Goal: Information Seeking & Learning: Learn about a topic

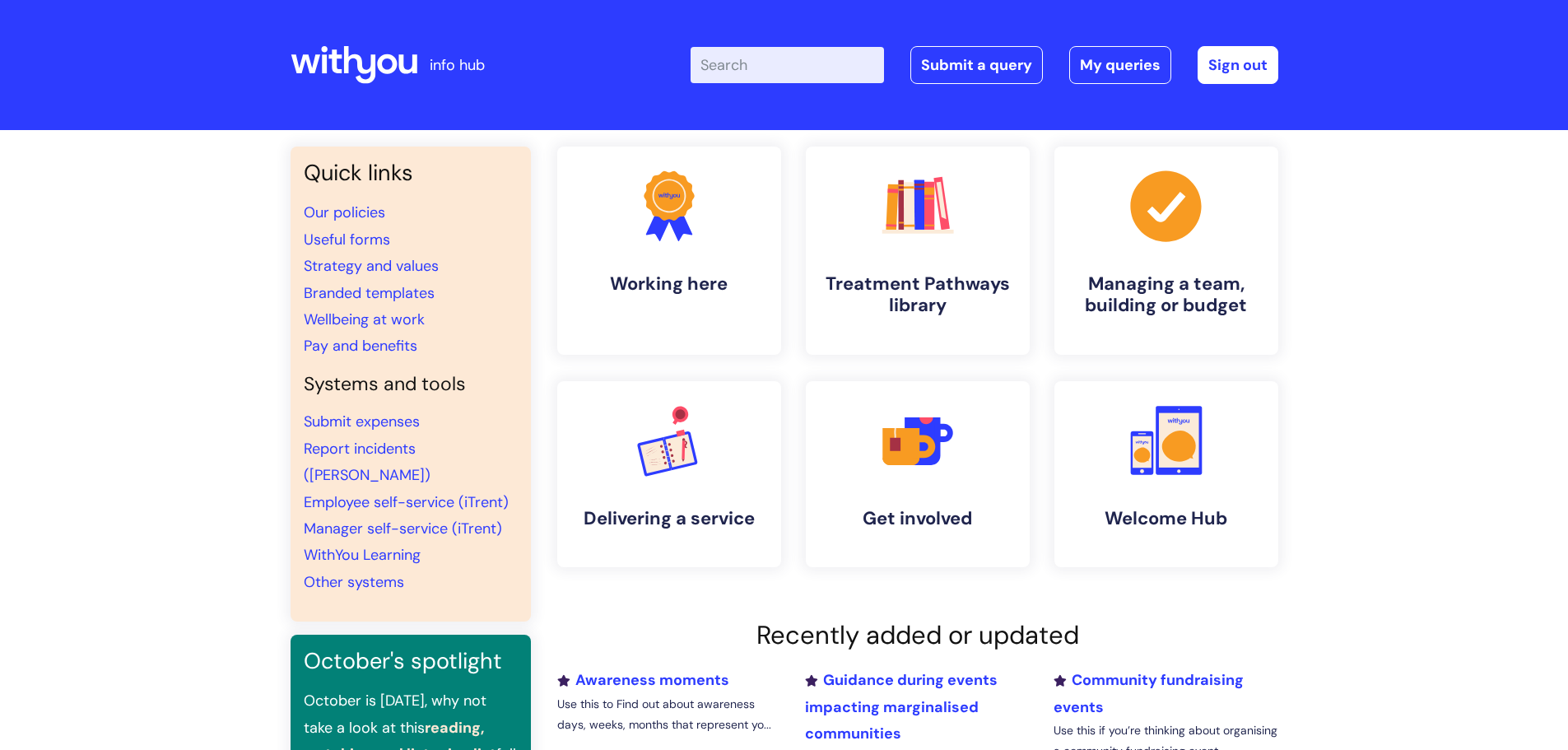
click at [734, 71] on input "Enter your search term here..." at bounding box center [787, 65] width 194 height 37
type input "keeping well at work plan"
click button "Search" at bounding box center [0, 0] width 0 height 0
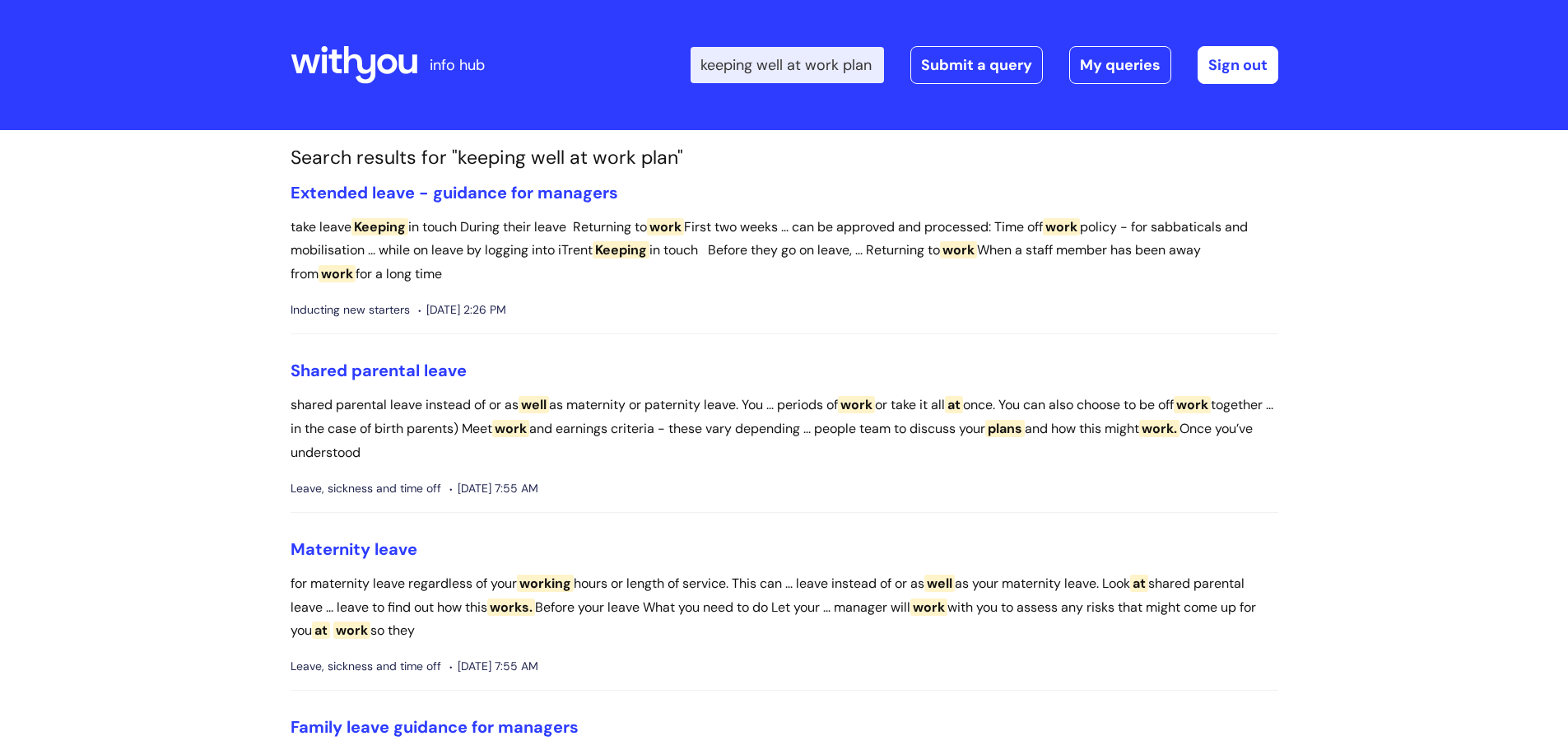
click at [575, 208] on li "Extended leave - guidance for managers take leave Keeping in touch During their…" at bounding box center [784, 259] width 988 height 153
click at [567, 202] on link "Extended leave - guidance for managers" at bounding box center [454, 193] width 328 height 21
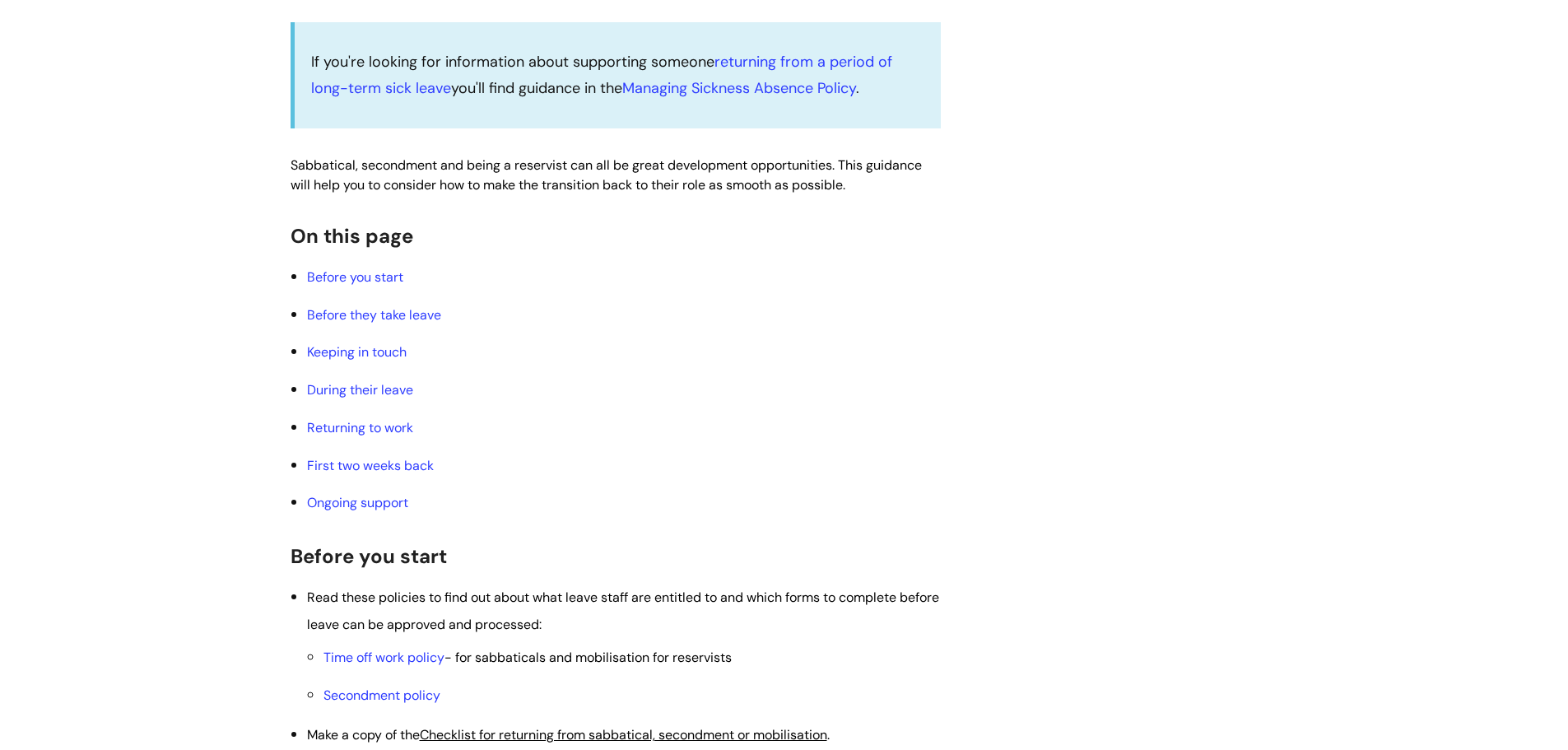
scroll to position [2624, 0]
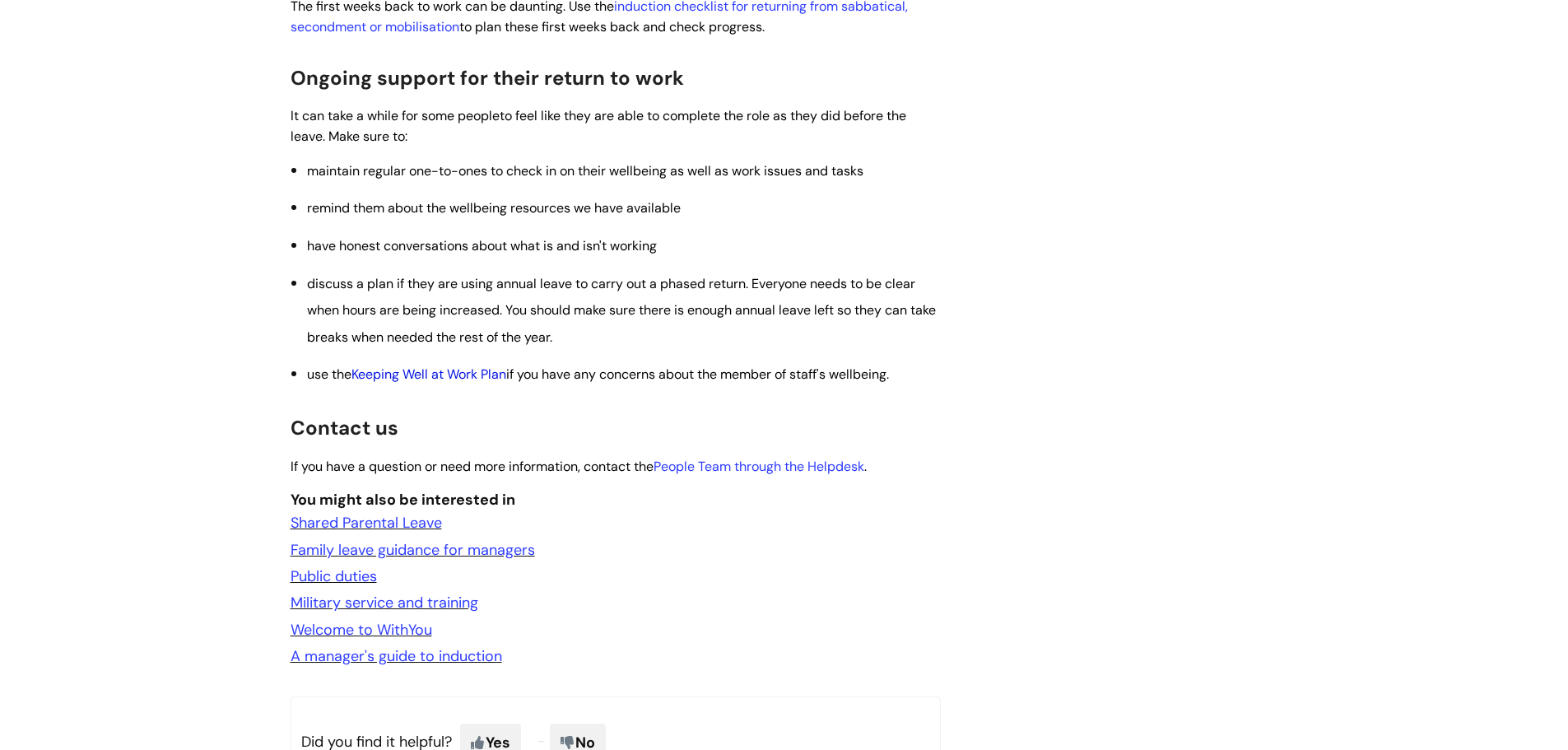
click at [462, 367] on link "Keeping Well at Work Plan" at bounding box center [428, 374] width 154 height 17
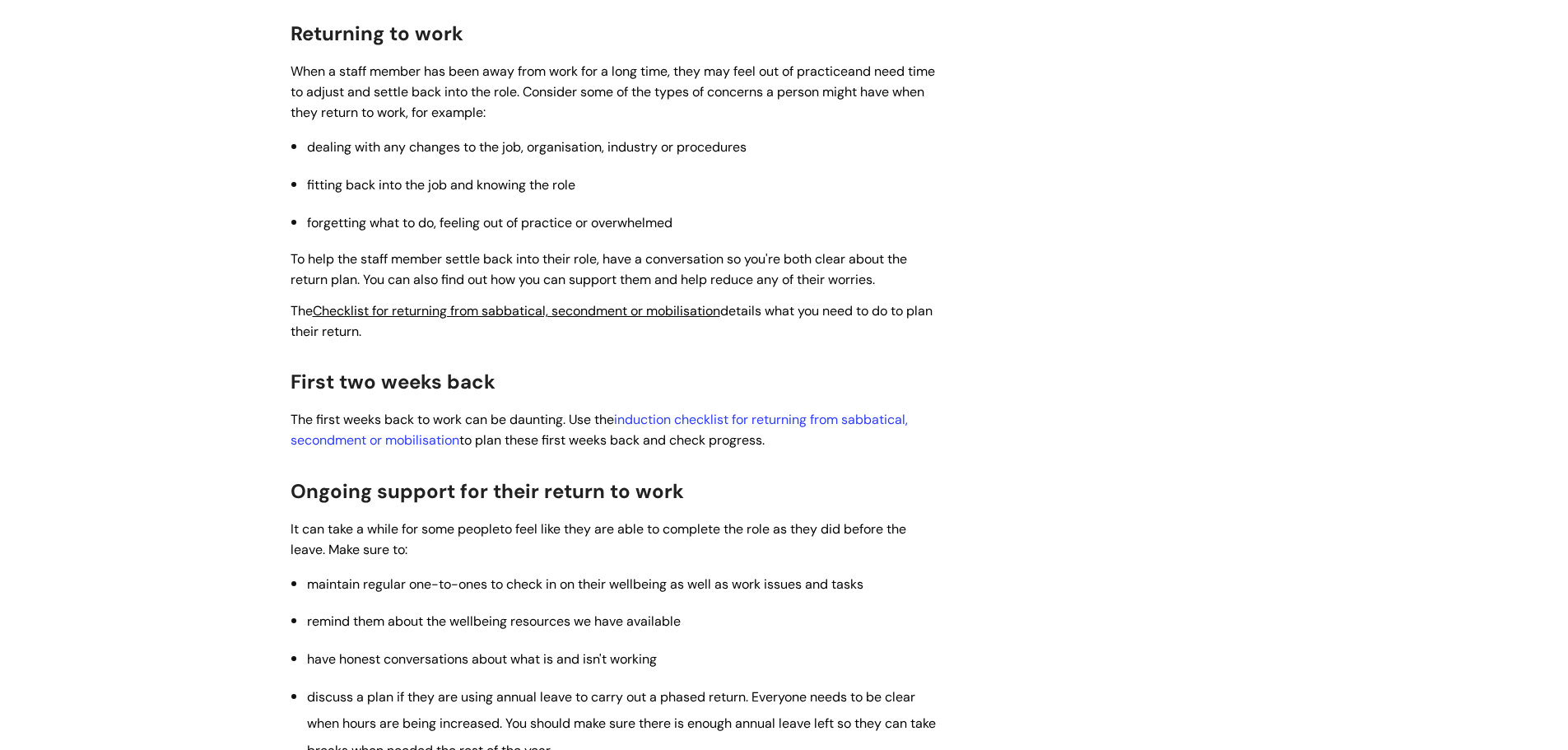
scroll to position [1799, 0]
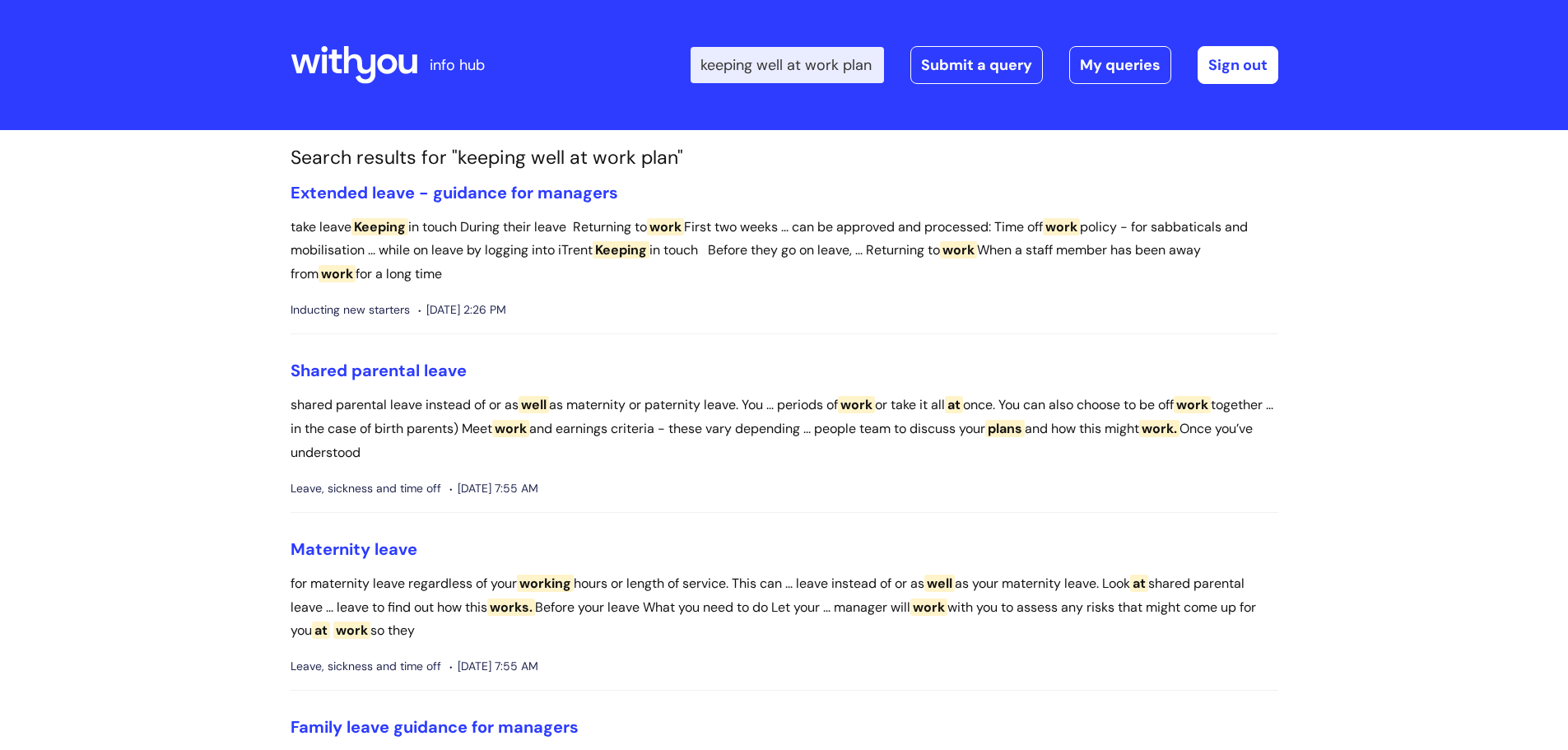
click at [783, 76] on input "keeping well at work plan" at bounding box center [787, 65] width 194 height 37
type input "reasonable adjustment"
click button "Search" at bounding box center [0, 0] width 0 height 0
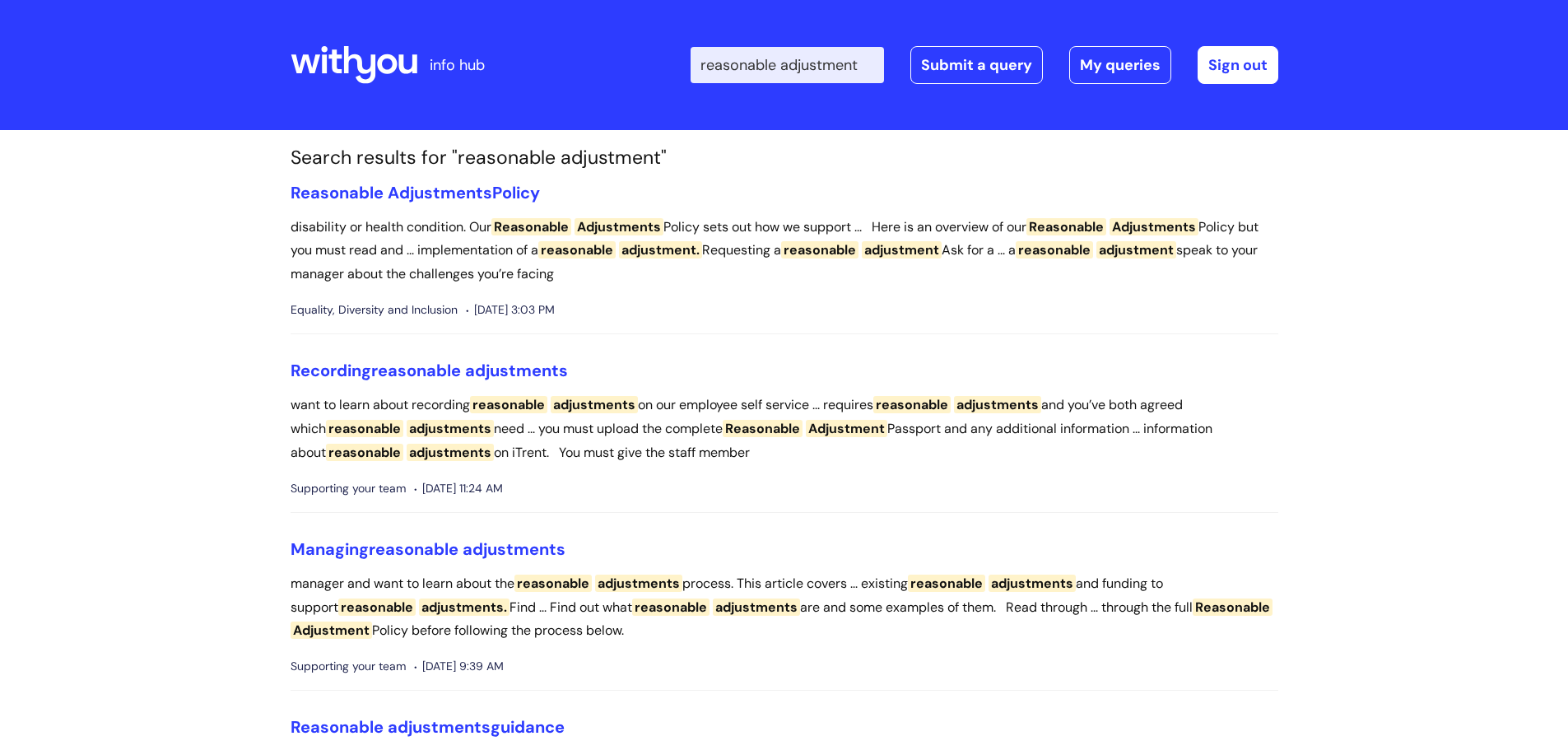
click at [526, 182] on link "Reasonable Adjustments Policy" at bounding box center [416, 193] width 250 height 21
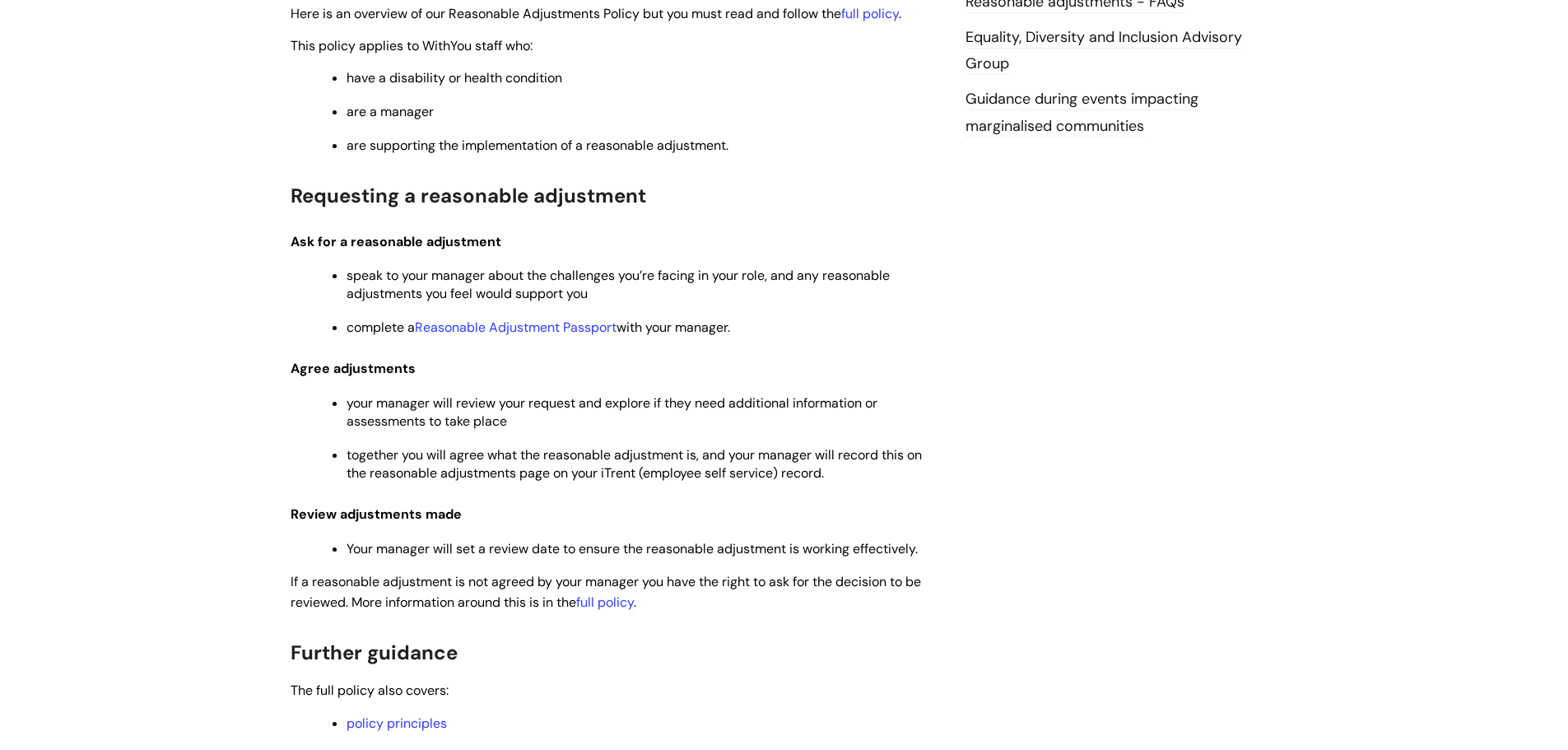
scroll to position [494, 0]
click at [541, 322] on link "Reasonable Adjustment Passport" at bounding box center [516, 326] width 202 height 17
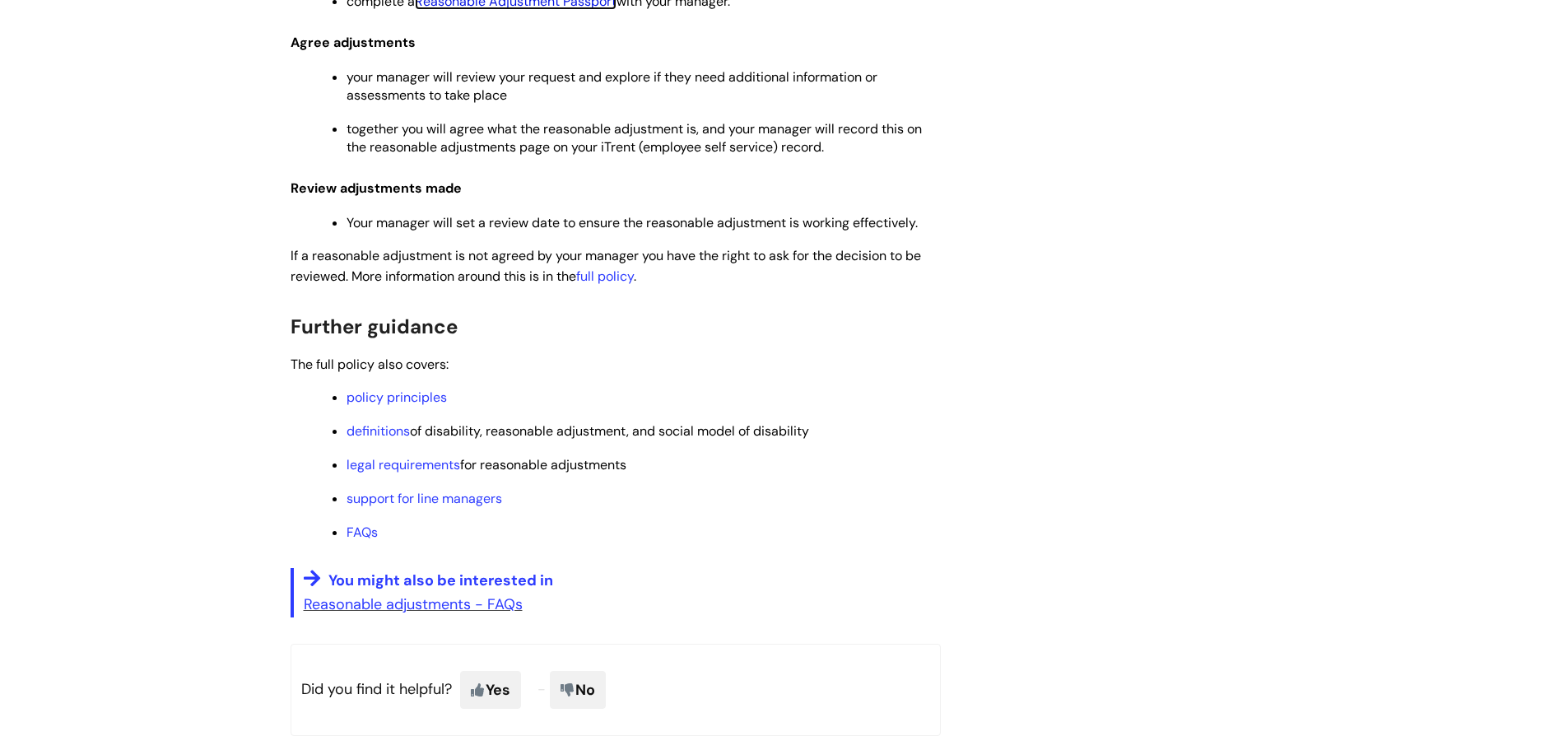
scroll to position [823, 0]
